Goal: Find specific page/section: Find specific page/section

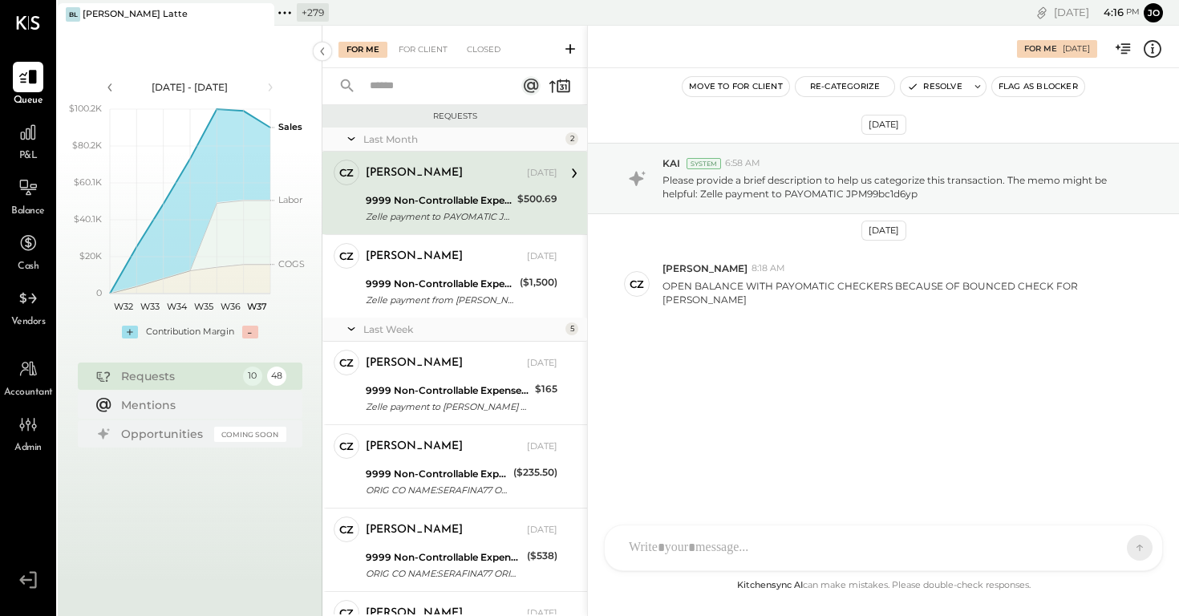
click at [280, 11] on icon at bounding box center [279, 12] width 2 height 2
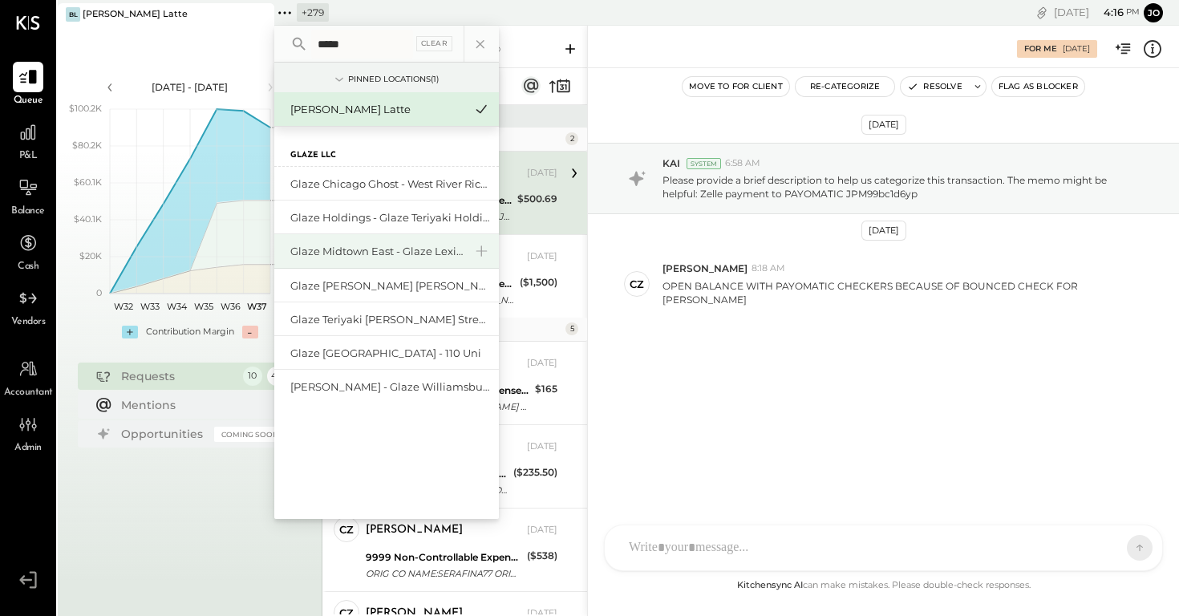
type input "*****"
click at [377, 261] on div "Glaze Midtown East - Glaze Lexington One LLC" at bounding box center [386, 251] width 225 height 34
click at [375, 255] on div "Glaze Midtown East - Glaze Lexington One LLC" at bounding box center [376, 251] width 173 height 15
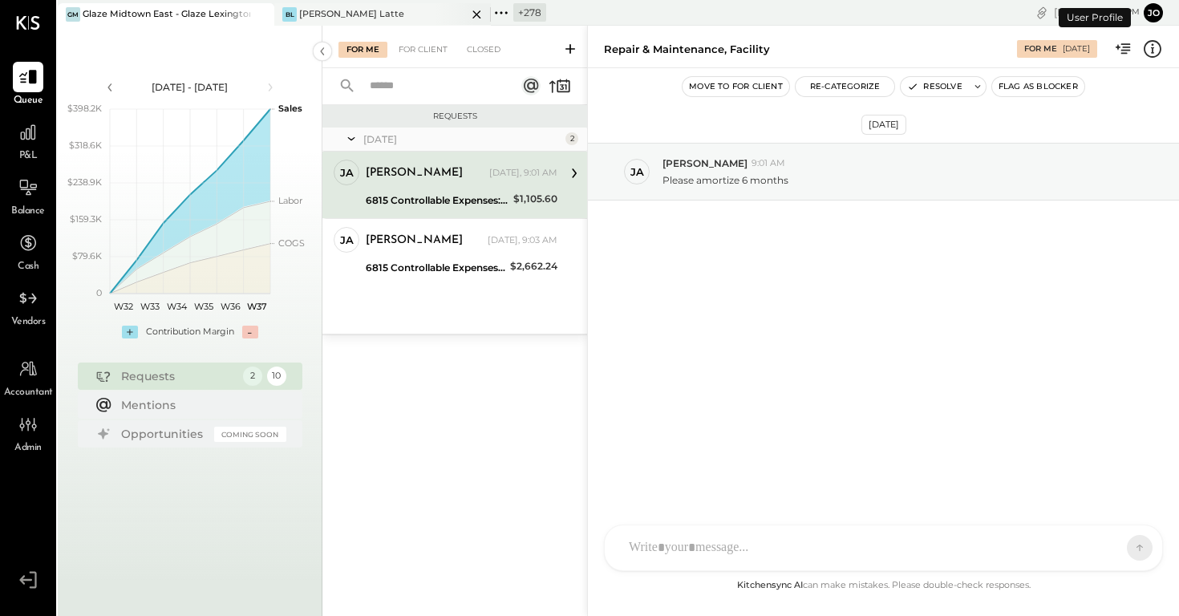
click at [480, 10] on icon at bounding box center [477, 14] width 20 height 19
click at [10, 124] on div "P&L" at bounding box center [28, 140] width 47 height 47
